Goal: Use online tool/utility: Utilize a website feature to perform a specific function

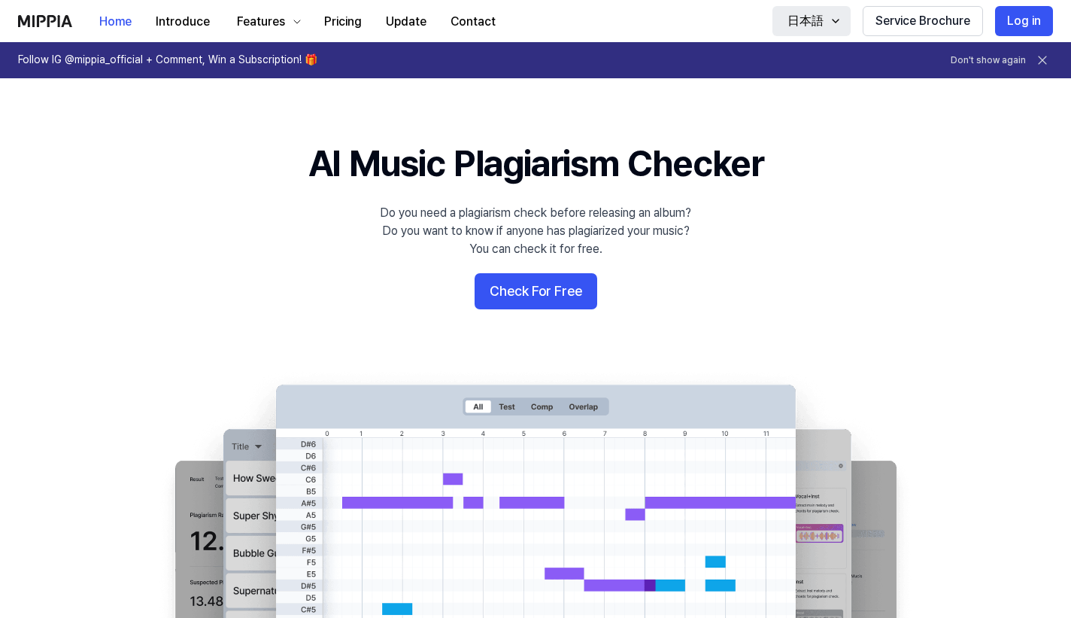
click at [538, 20] on icon "button" at bounding box center [836, 21] width 12 height 12
click at [538, 32] on button "日本語" at bounding box center [811, 21] width 78 height 30
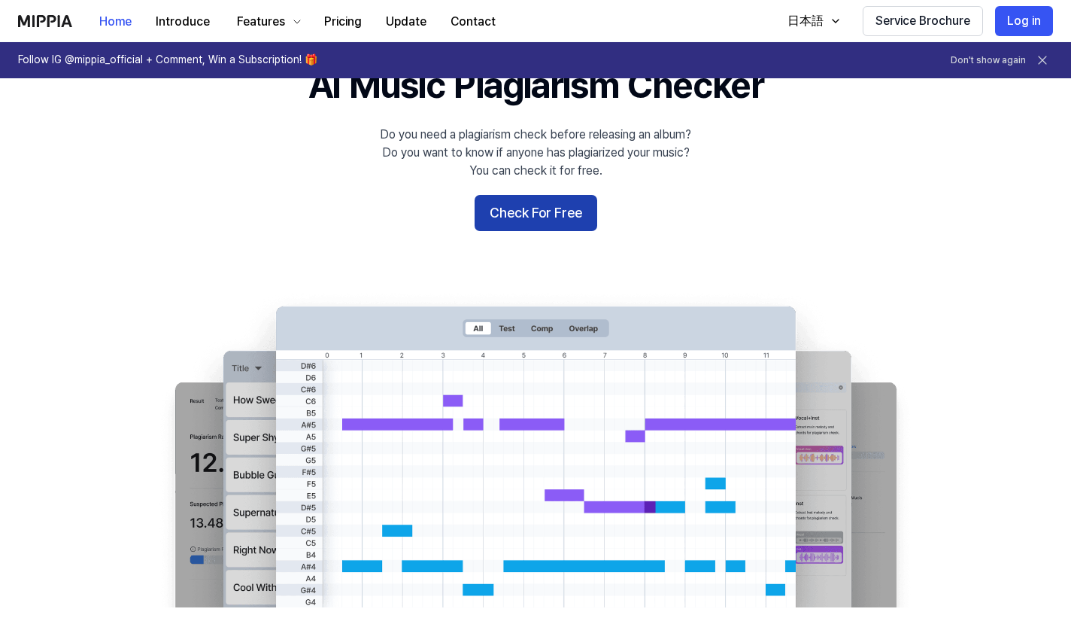
click at [538, 223] on button "Check For Free" at bounding box center [536, 213] width 123 height 36
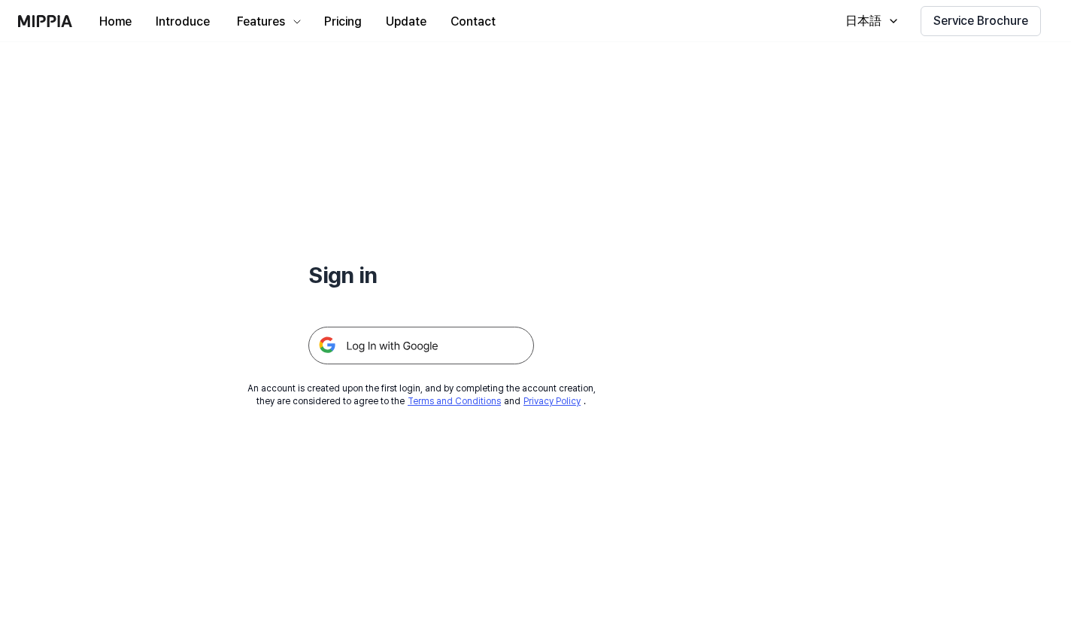
click at [467, 348] on img at bounding box center [421, 345] width 226 height 38
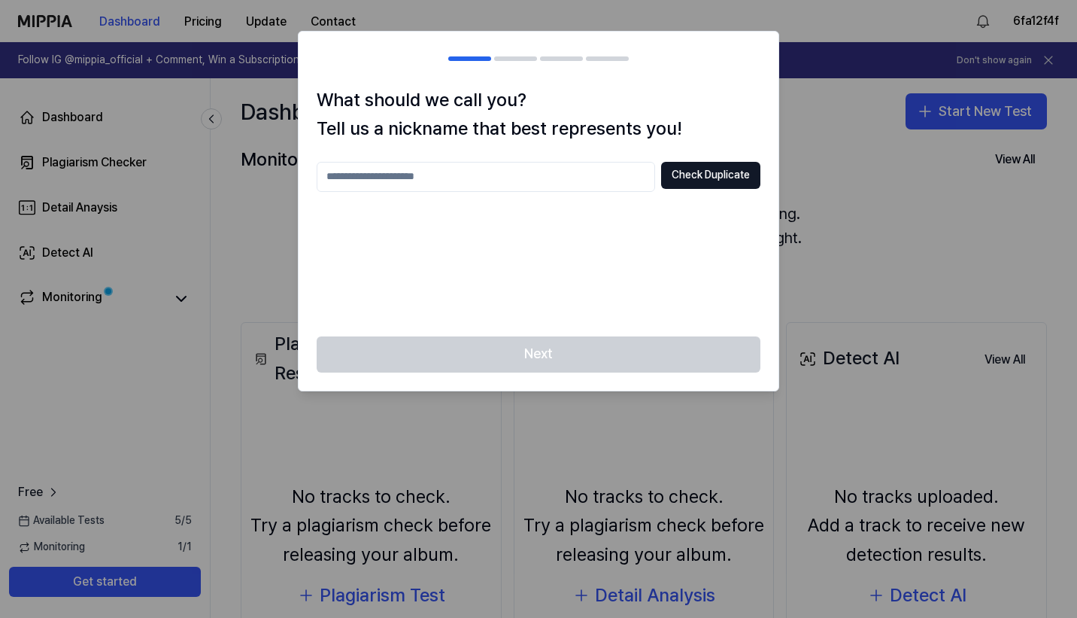
drag, startPoint x: 931, startPoint y: 2, endPoint x: 168, endPoint y: 361, distance: 843.8
click at [168, 361] on div at bounding box center [538, 309] width 1077 height 618
click at [1015, 239] on div at bounding box center [538, 309] width 1077 height 618
click at [604, 184] on input "text" at bounding box center [486, 177] width 338 height 30
type input "**"
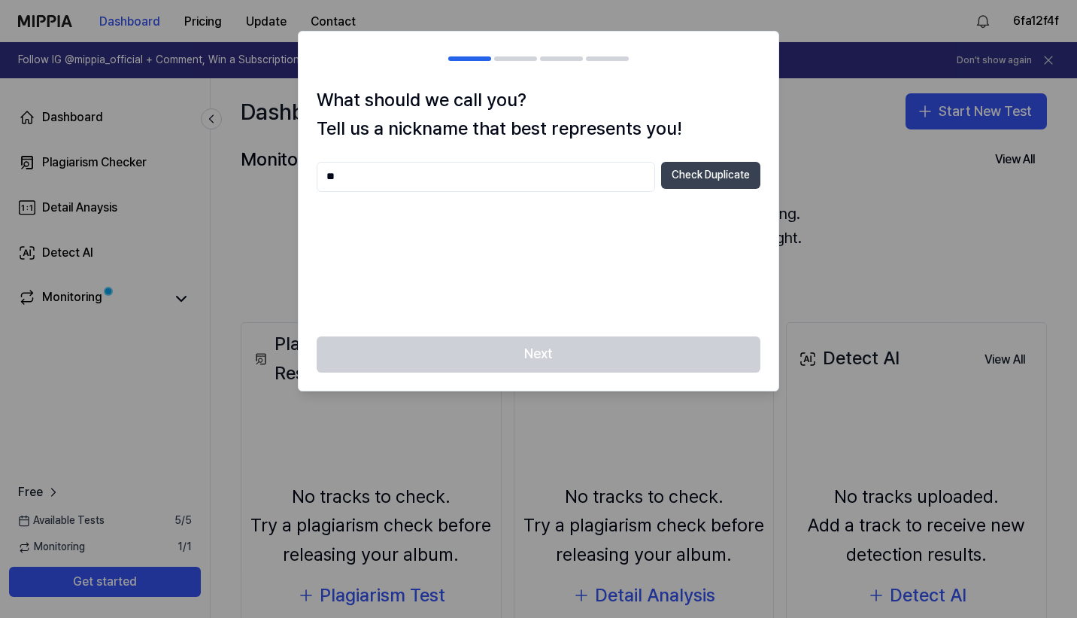
click at [682, 177] on button "Check Duplicate" at bounding box center [710, 175] width 99 height 27
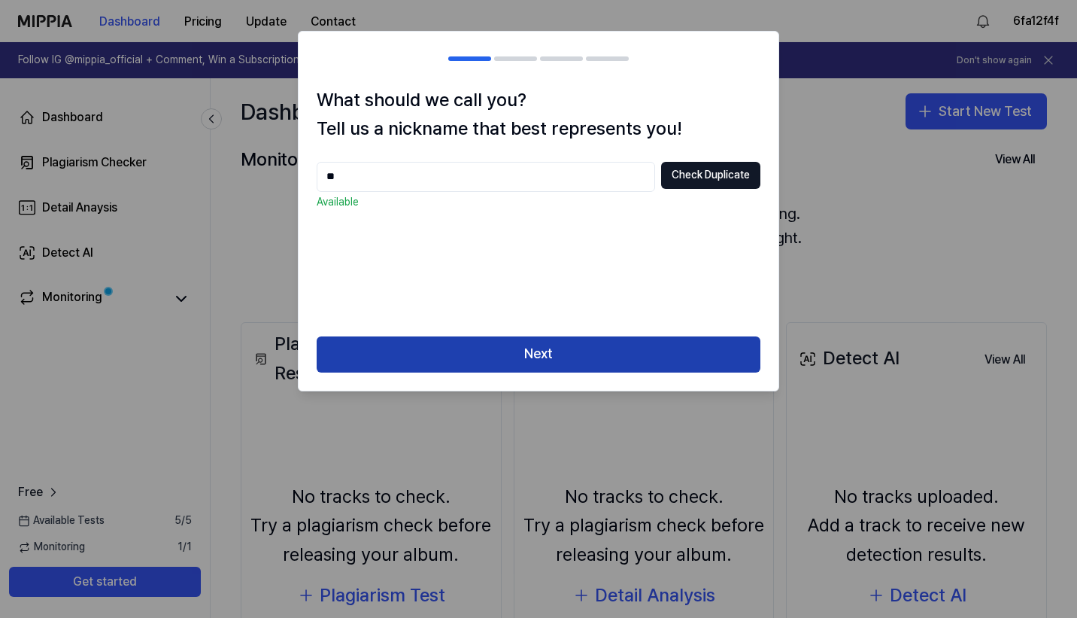
click at [597, 341] on button "Next" at bounding box center [539, 354] width 444 height 36
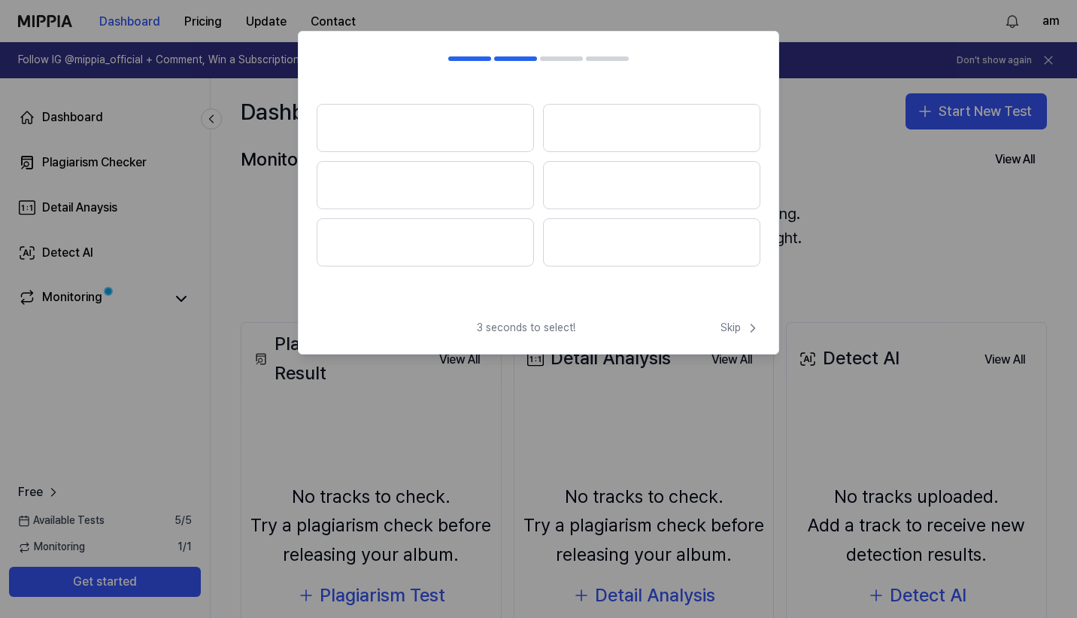
click at [654, 240] on button at bounding box center [651, 242] width 217 height 48
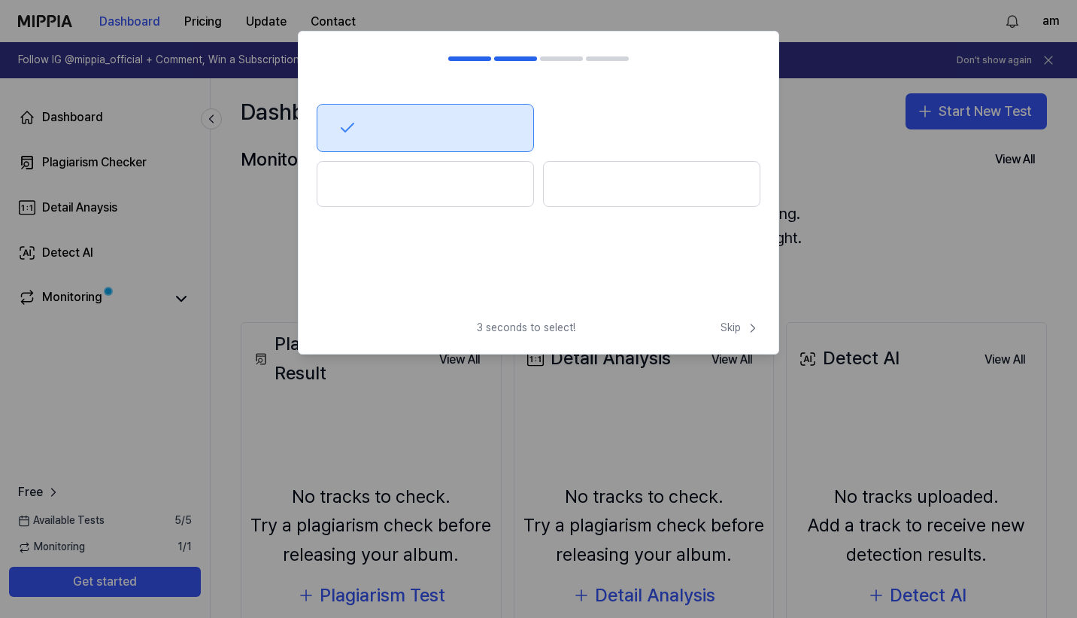
click at [489, 137] on button at bounding box center [425, 128] width 217 height 48
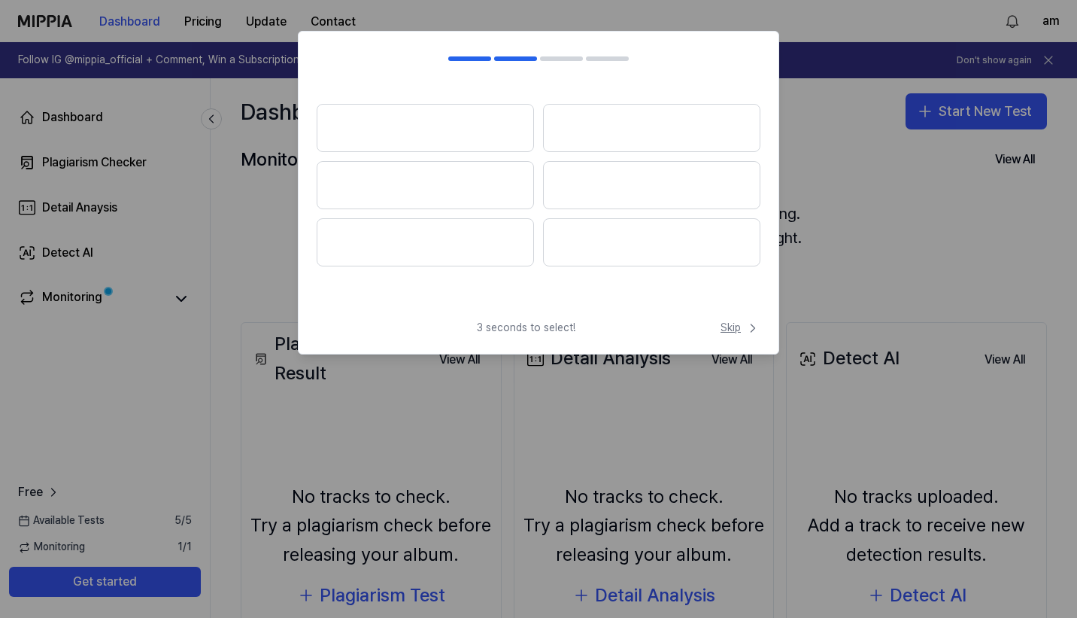
click at [724, 321] on span "Skip" at bounding box center [741, 327] width 40 height 15
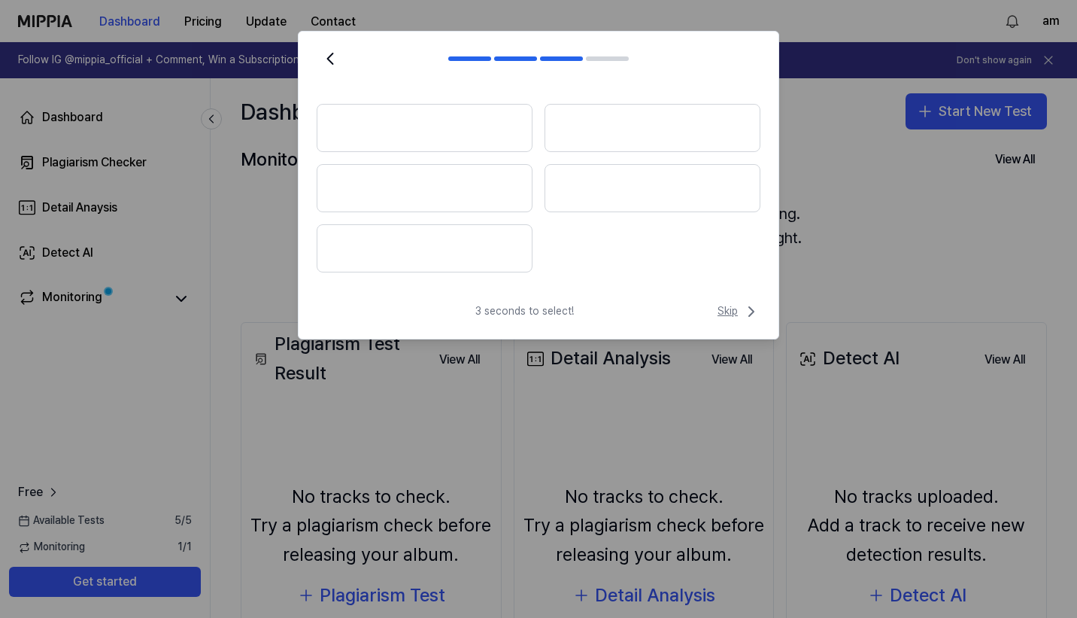
click at [734, 317] on span "Skip" at bounding box center [739, 311] width 43 height 18
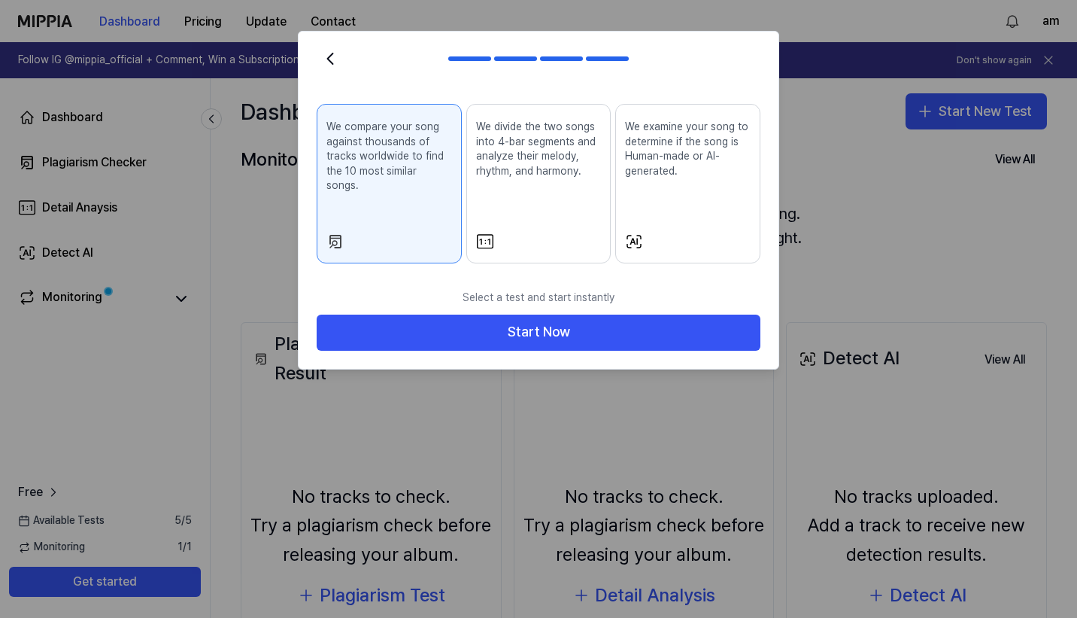
click at [734, 317] on button "Start Now" at bounding box center [539, 332] width 444 height 36
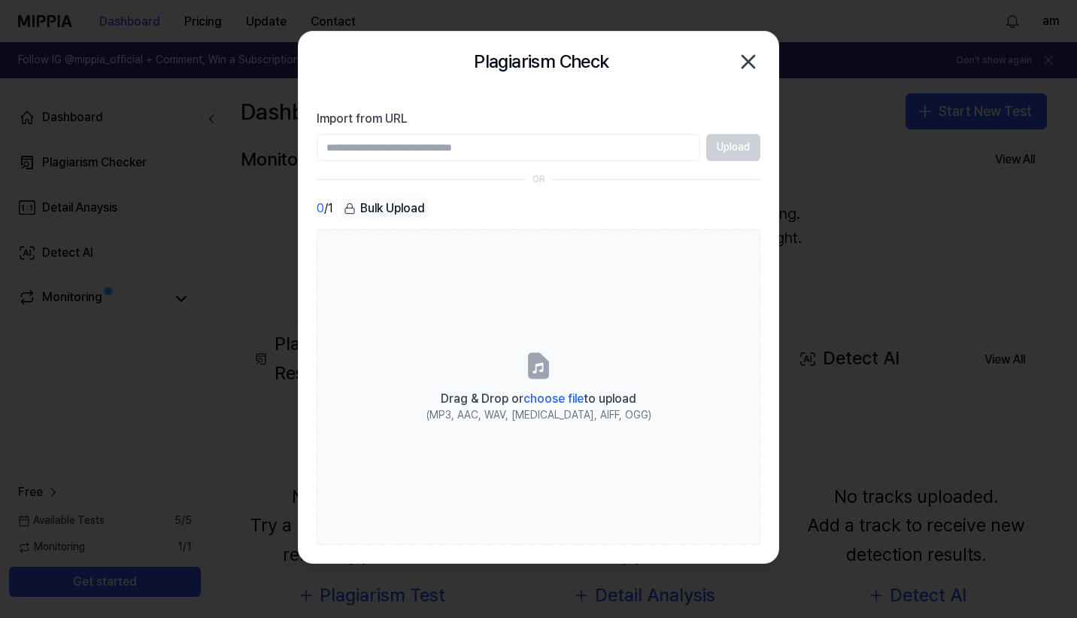
click at [748, 71] on icon "button" at bounding box center [748, 62] width 24 height 24
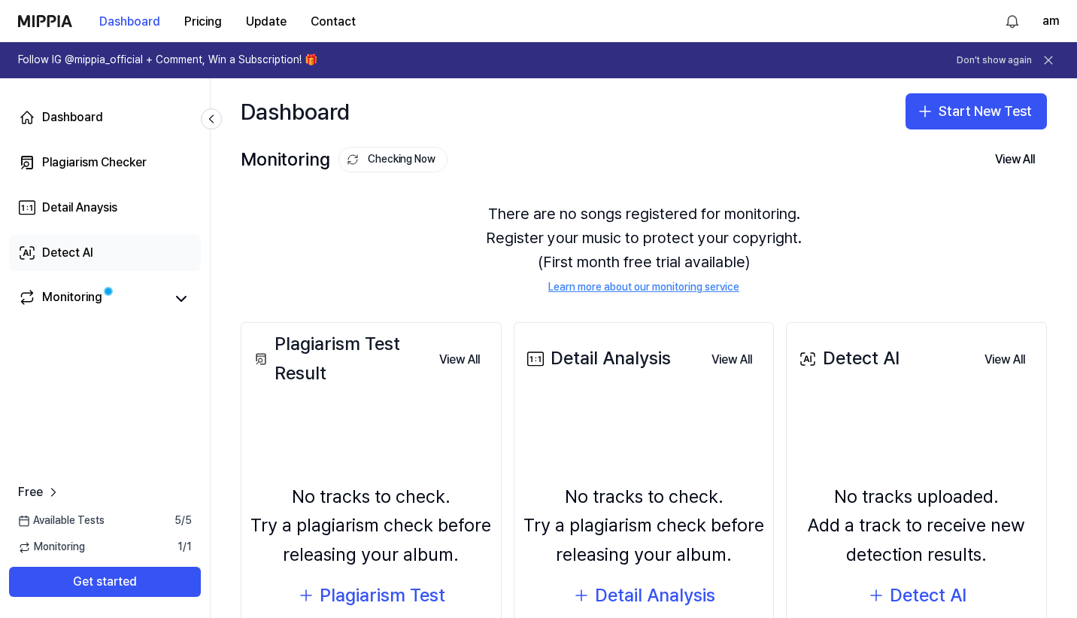
click at [144, 250] on link "Detect AI" at bounding box center [105, 253] width 192 height 36
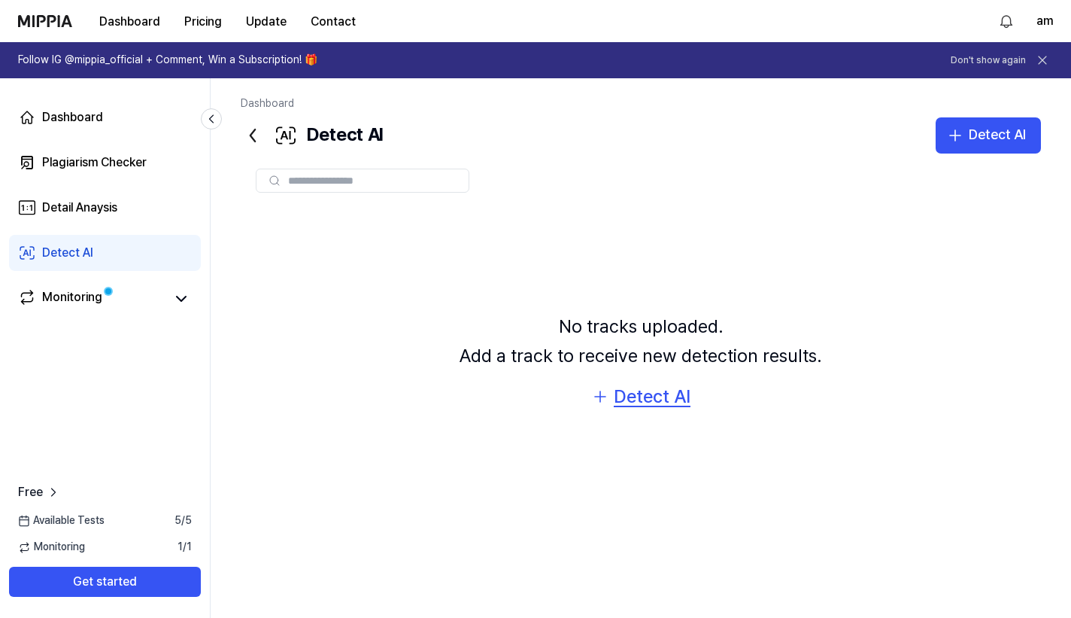
click at [636, 402] on div "Detect AI" at bounding box center [652, 396] width 77 height 29
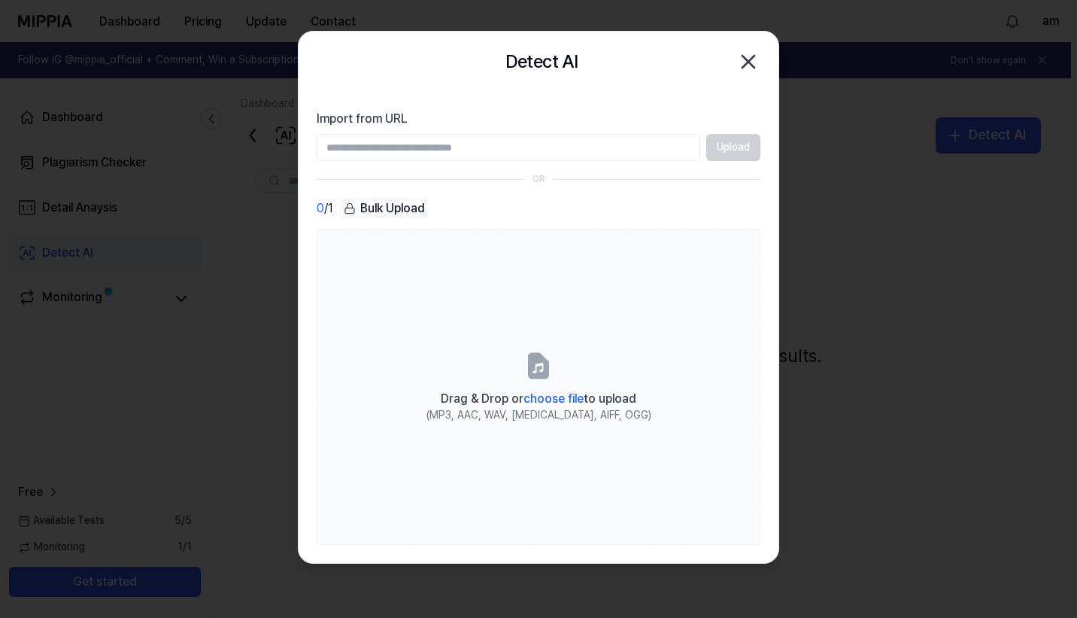
click at [751, 62] on icon "button" at bounding box center [748, 62] width 24 height 24
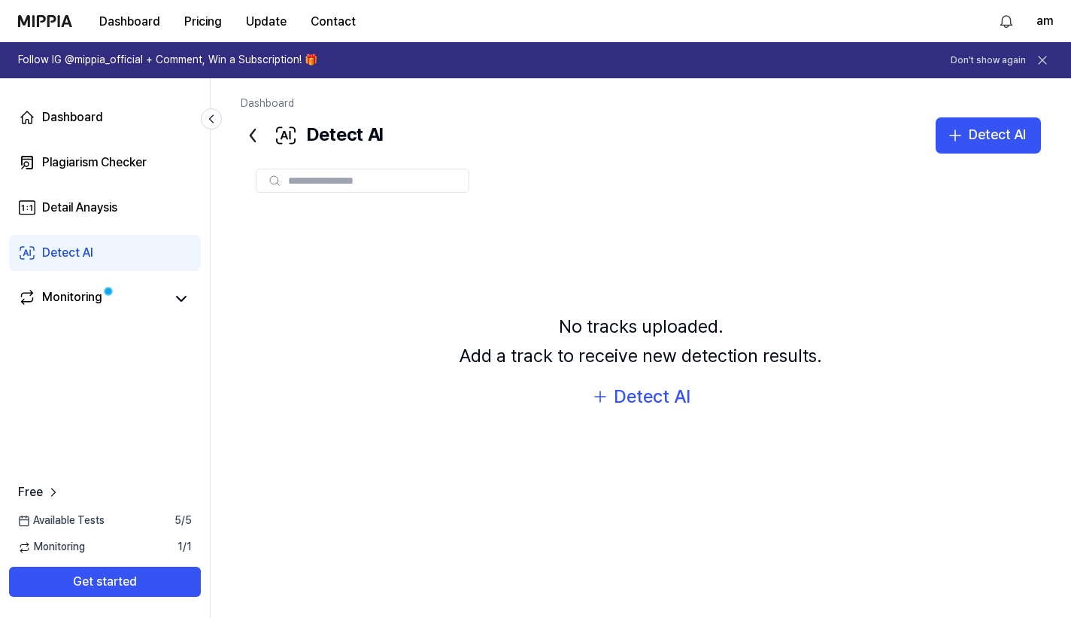
click at [842, 211] on div "No tracks uploaded. Add a track to receive new detection results. Detect AI" at bounding box center [641, 362] width 800 height 309
